Goal: Use online tool/utility: Utilize a website feature to perform a specific function

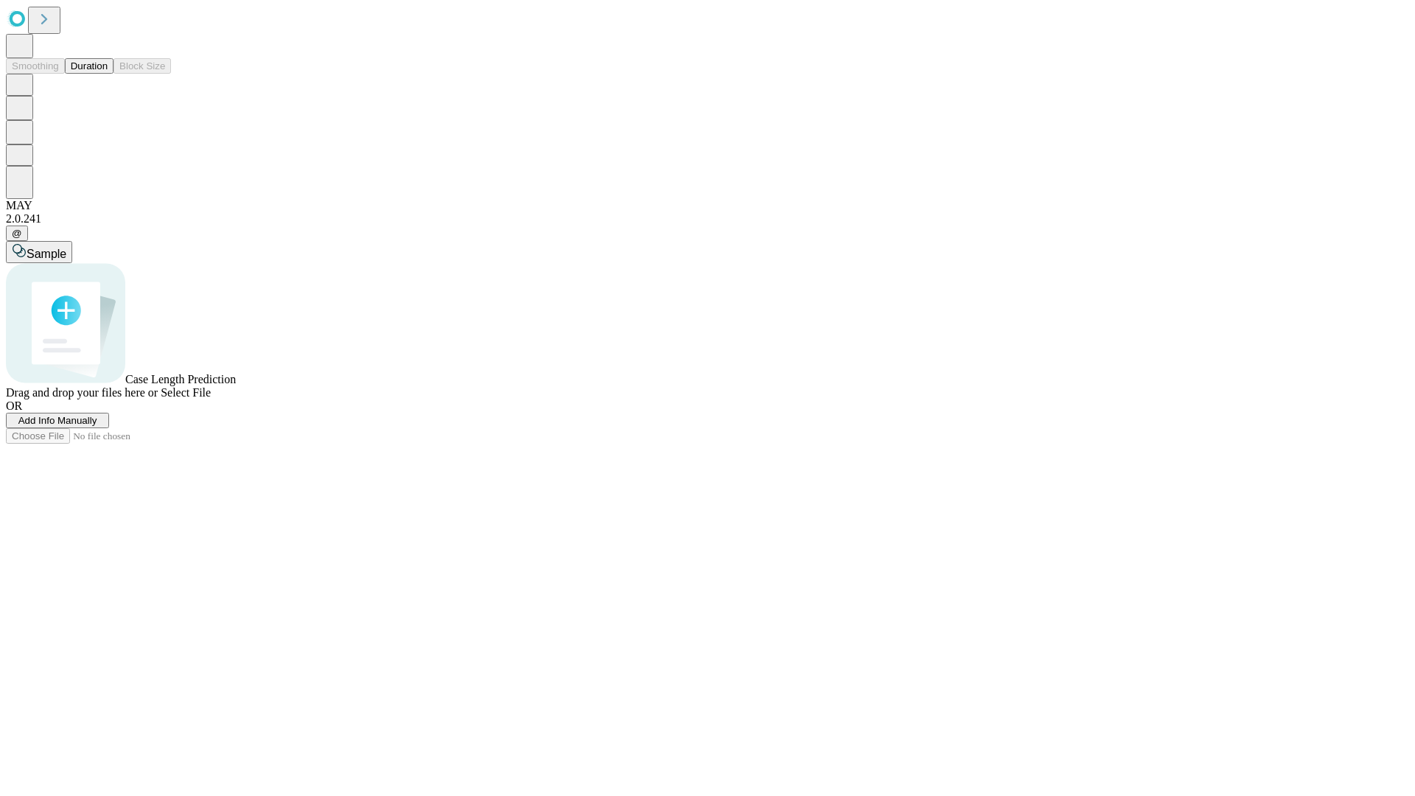
click at [108, 74] on button "Duration" at bounding box center [89, 65] width 49 height 15
click at [211, 399] on span "Select File" at bounding box center [186, 392] width 50 height 13
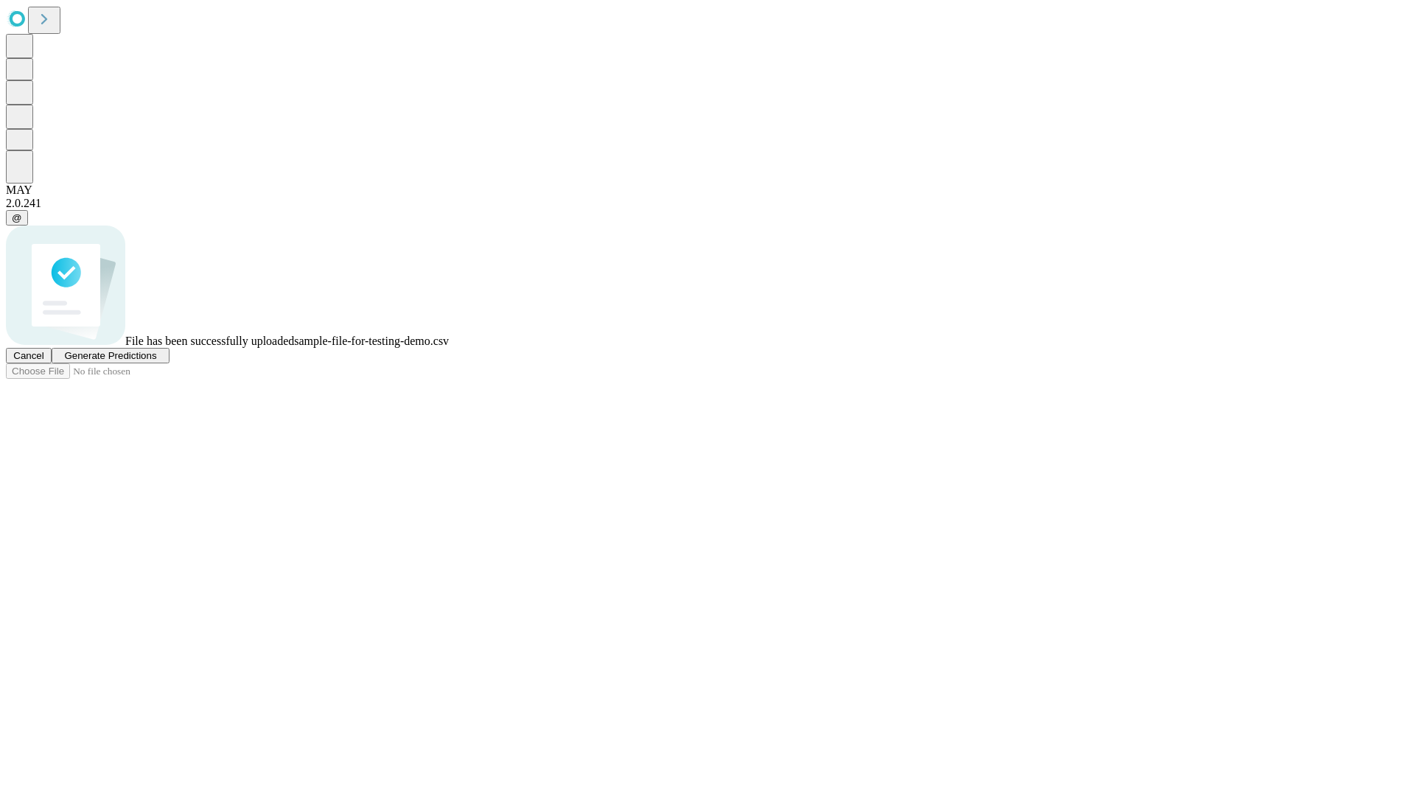
click at [156, 361] on span "Generate Predictions" at bounding box center [110, 355] width 92 height 11
